Goal: Task Accomplishment & Management: Use online tool/utility

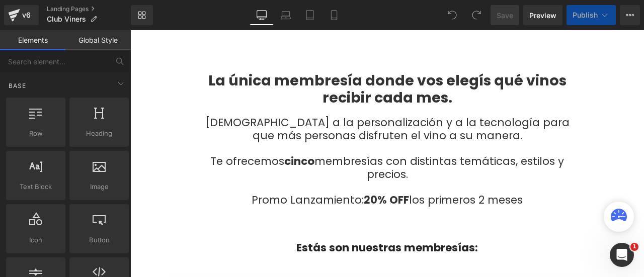
scroll to position [201, 0]
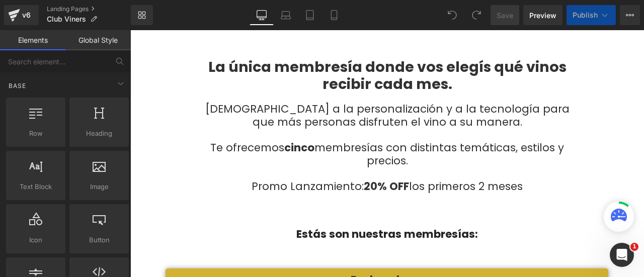
click at [375, 187] on h3 "Promo Lanzamiento: 20% OFF los primeros 2 meses" at bounding box center [387, 186] width 368 height 13
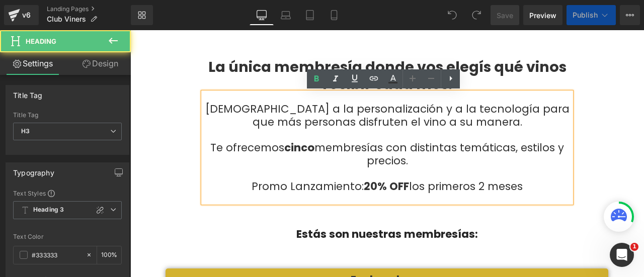
click at [355, 187] on span "Promo Lanzamiento:" at bounding box center [308, 186] width 112 height 15
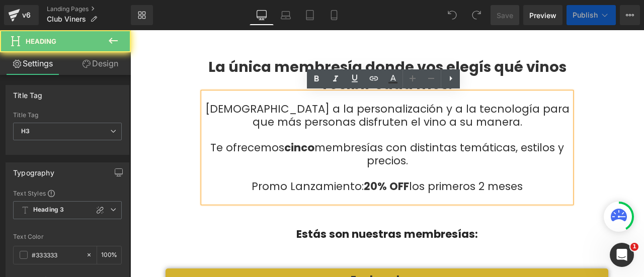
click at [355, 187] on span "Promo Lanzamiento:" at bounding box center [308, 186] width 112 height 15
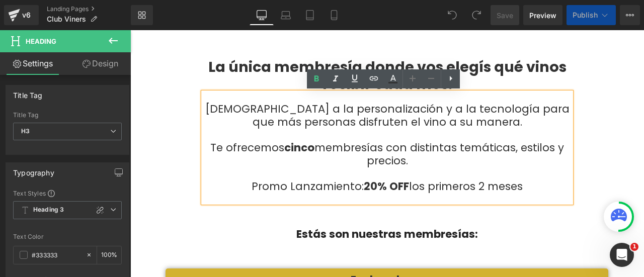
click at [355, 187] on span "Promo Lanzamiento:" at bounding box center [308, 186] width 112 height 15
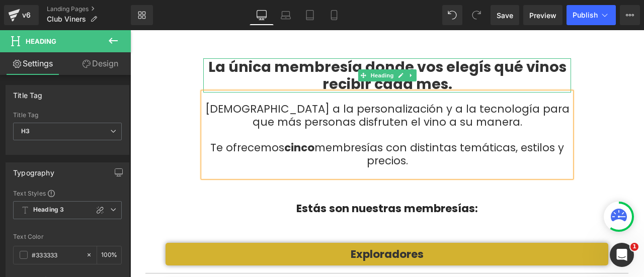
click at [414, 65] on h1 "La única membresía donde vos elegís qué vinos recibir cada mes." at bounding box center [387, 75] width 368 height 34
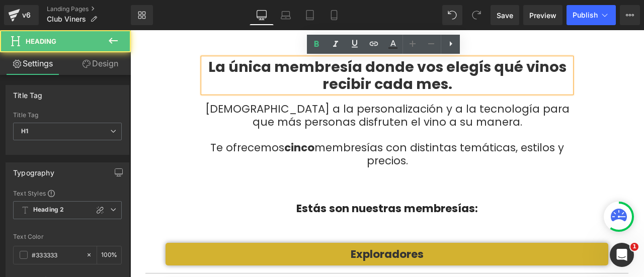
click at [418, 68] on h1 "La única membresía donde vos elegís qué vinos recibir cada mes." at bounding box center [387, 75] width 368 height 34
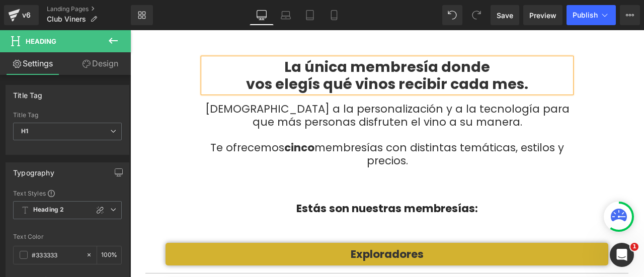
click at [616, 99] on div "La única membresía donde vos elegís qué vinos recibir cada mes. Heading Apostam…" at bounding box center [386, 112] width 483 height 139
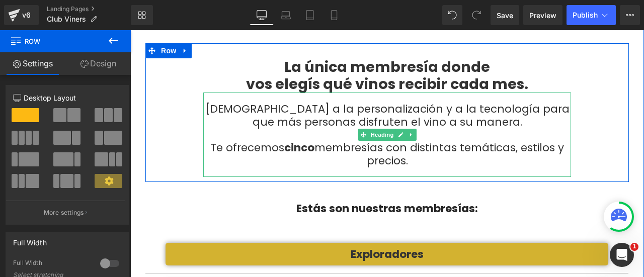
click at [308, 111] on span "[DEMOGRAPHIC_DATA] a la personalización y a la tecnología para que más personas…" at bounding box center [387, 116] width 364 height 28
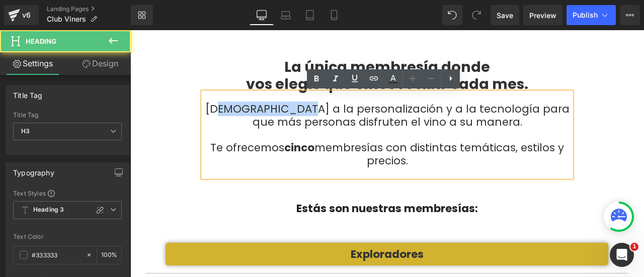
drag, startPoint x: 304, startPoint y: 109, endPoint x: 224, endPoint y: 107, distance: 80.0
click at [224, 107] on span "[DEMOGRAPHIC_DATA] a la personalización y a la tecnología para que más personas…" at bounding box center [387, 116] width 364 height 28
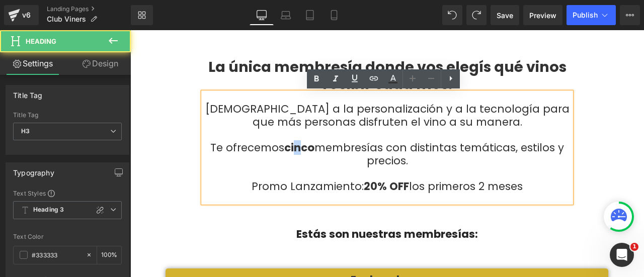
click at [290, 146] on h3 "Te ofrecemos cinco membresías con distintas temáticas, estilos y precios." at bounding box center [387, 154] width 368 height 26
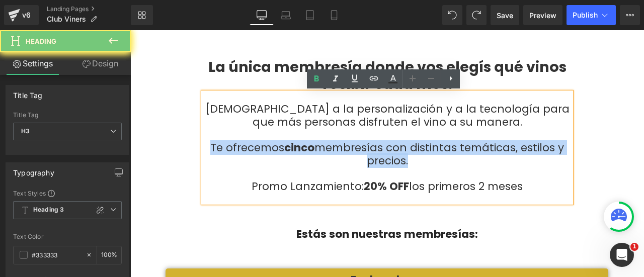
click at [290, 146] on h3 "Te ofrecemos cinco membresías con distintas temáticas, estilos y precios." at bounding box center [387, 154] width 368 height 26
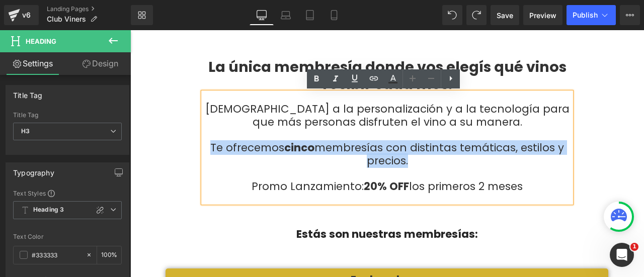
click at [545, 187] on h3 "Promo Lanzamiento: 20% OFF los primeros 2 meses" at bounding box center [387, 186] width 368 height 13
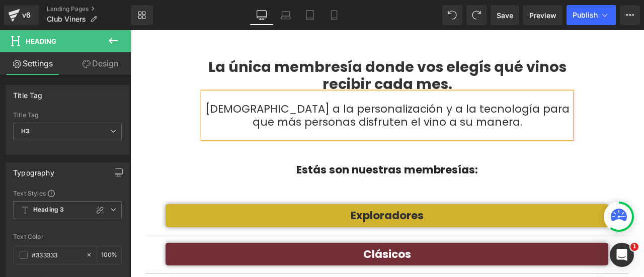
click at [606, 153] on div "La única membresía donde vos elegís qué vinos recibir cada mes. Heading Apostam…" at bounding box center [387, 223] width 499 height 361
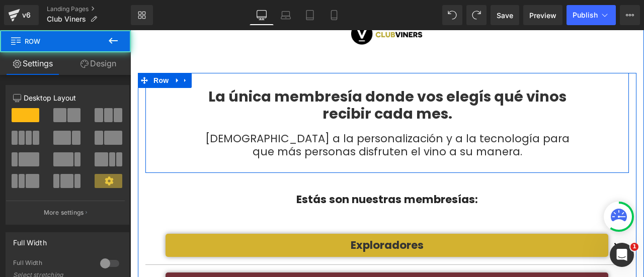
scroll to position [151, 0]
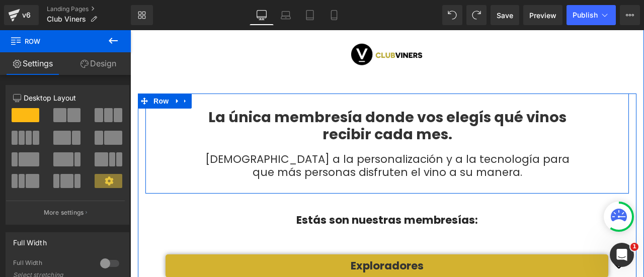
click at [497, 117] on h1 "La única membresía donde vos elegís qué vinos recibir cada mes." at bounding box center [387, 126] width 368 height 34
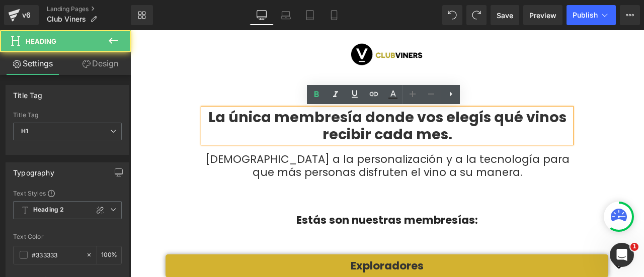
click at [491, 118] on h1 "La única membresía donde vos elegís qué vinos recibir cada mes." at bounding box center [387, 126] width 368 height 34
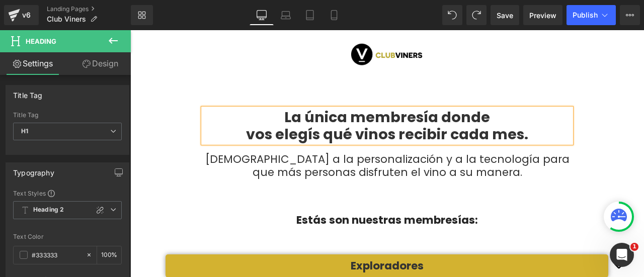
click at [628, 140] on div "La única membresía donde vos elegís qué vinos recibir cada mes. Heading Apostam…" at bounding box center [387, 274] width 499 height 361
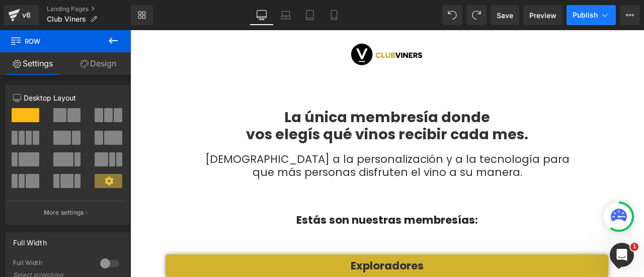
click at [585, 18] on span "Publish" at bounding box center [584, 15] width 25 height 8
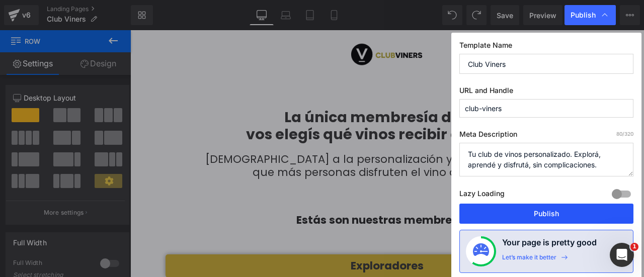
click at [0, 0] on button "Publish" at bounding box center [0, 0] width 0 height 0
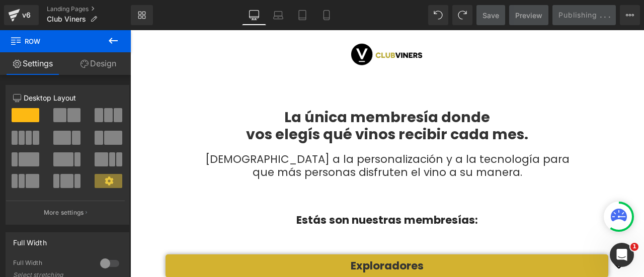
scroll to position [50, 0]
